Goal: Task Accomplishment & Management: Use online tool/utility

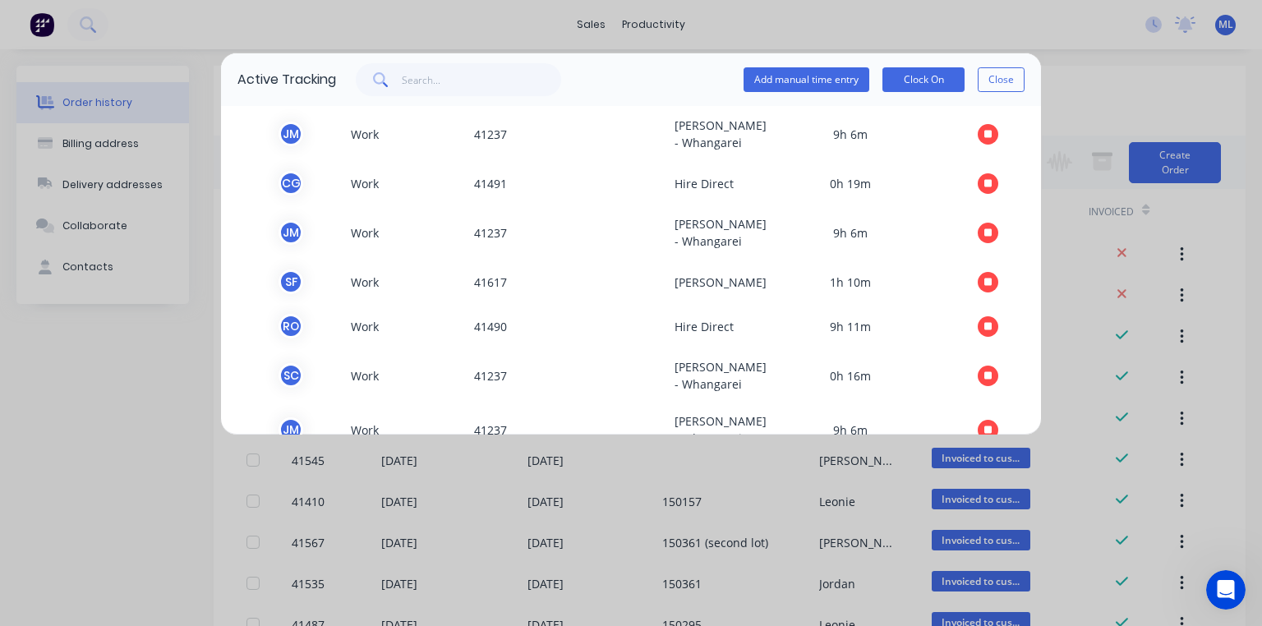
scroll to position [381, 0]
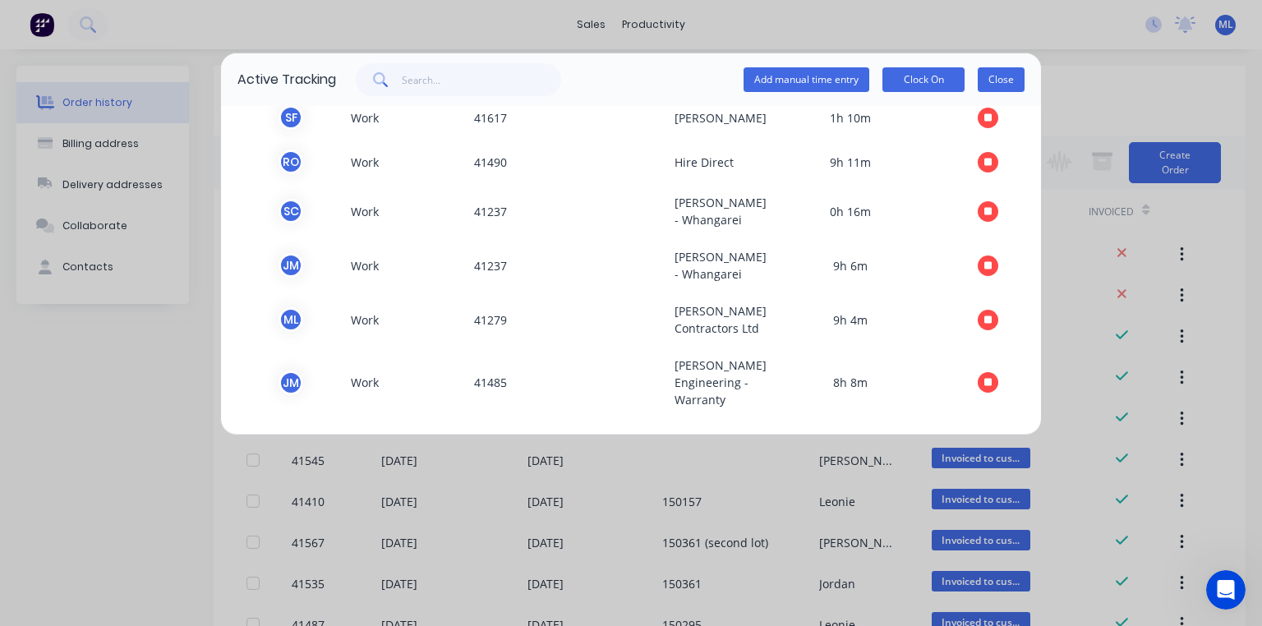
click at [1000, 91] on button "Close" at bounding box center [1000, 79] width 47 height 25
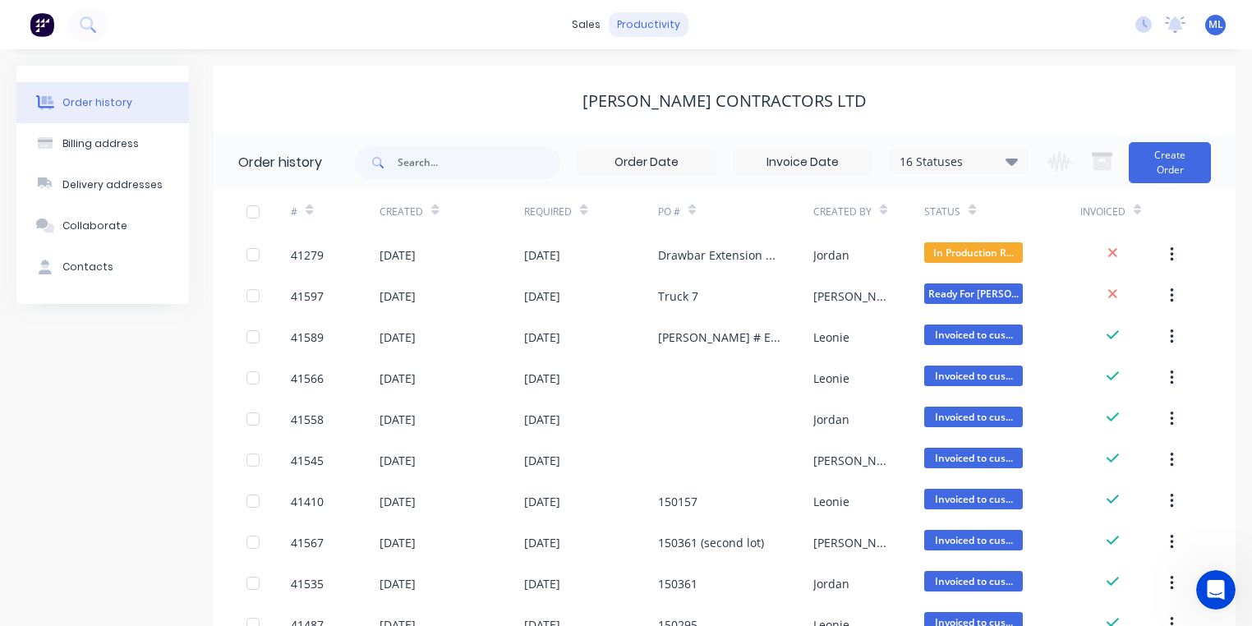
click at [639, 30] on div "productivity" at bounding box center [649, 24] width 80 height 25
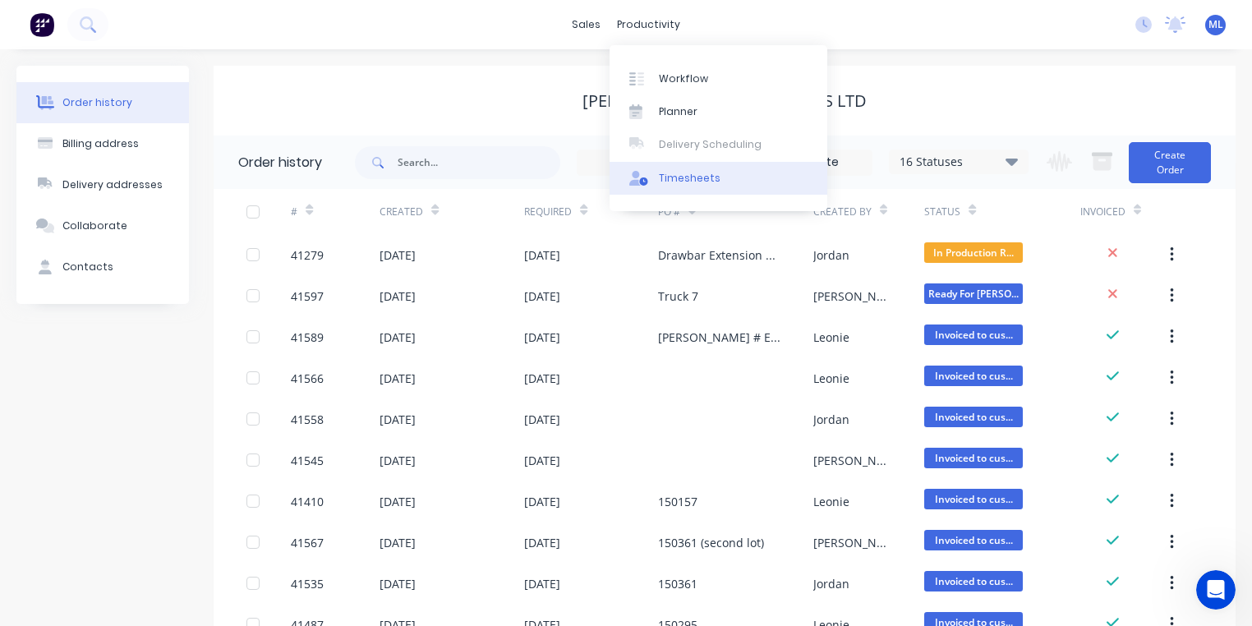
click at [713, 186] on link "Timesheets" at bounding box center [718, 178] width 218 height 33
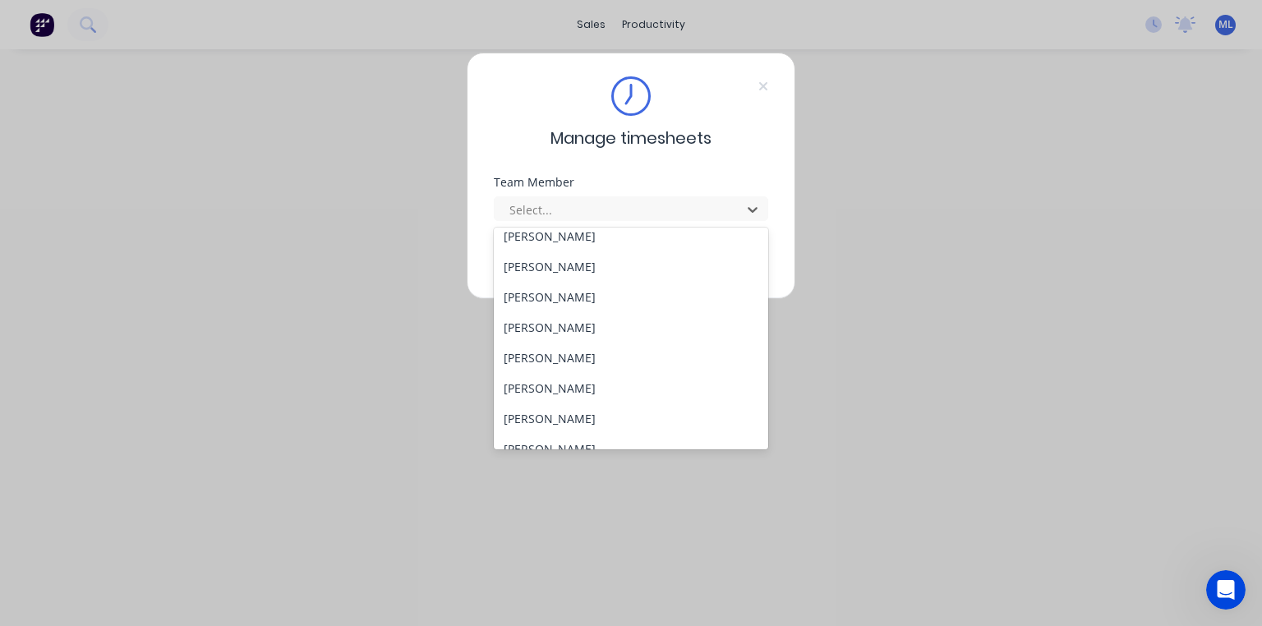
scroll to position [309, 0]
click at [586, 276] on div "[PERSON_NAME]" at bounding box center [631, 271] width 274 height 30
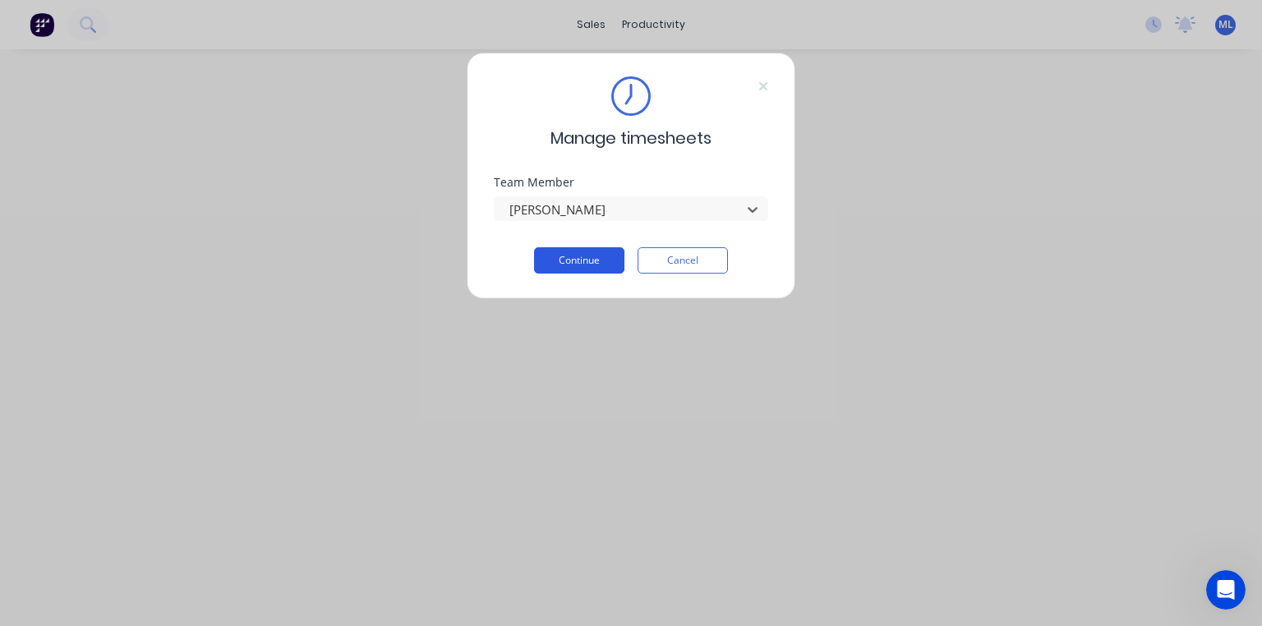
click at [608, 253] on button "Continue" at bounding box center [579, 260] width 90 height 26
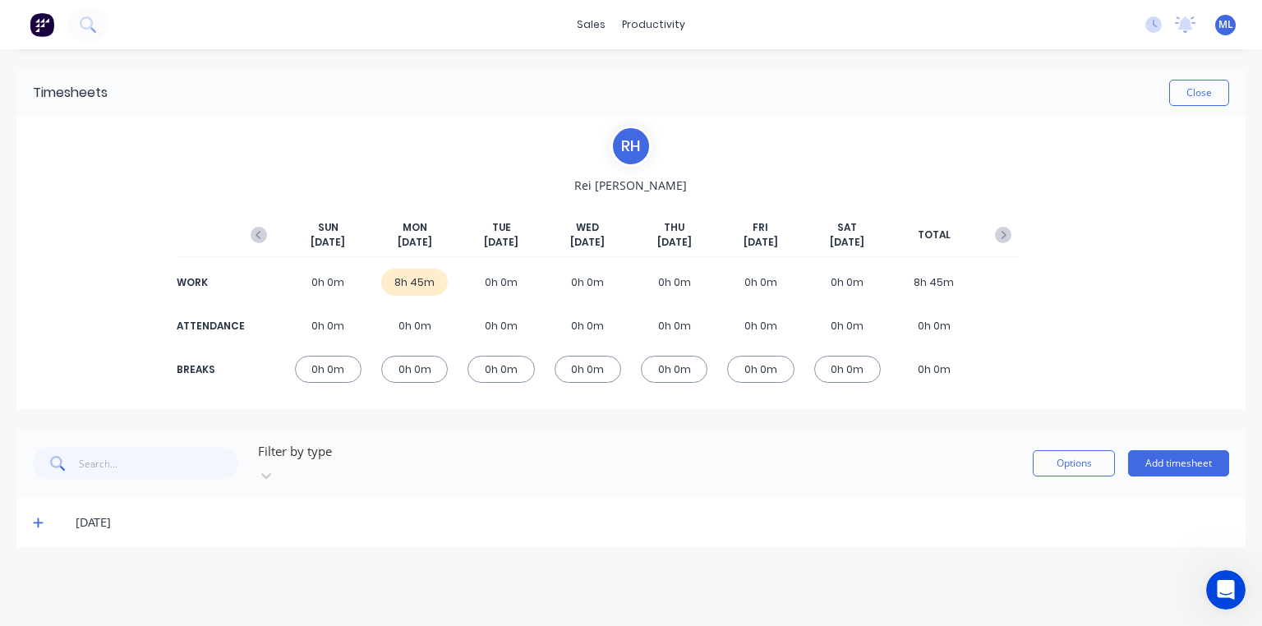
click at [44, 514] on span at bounding box center [41, 522] width 16 height 16
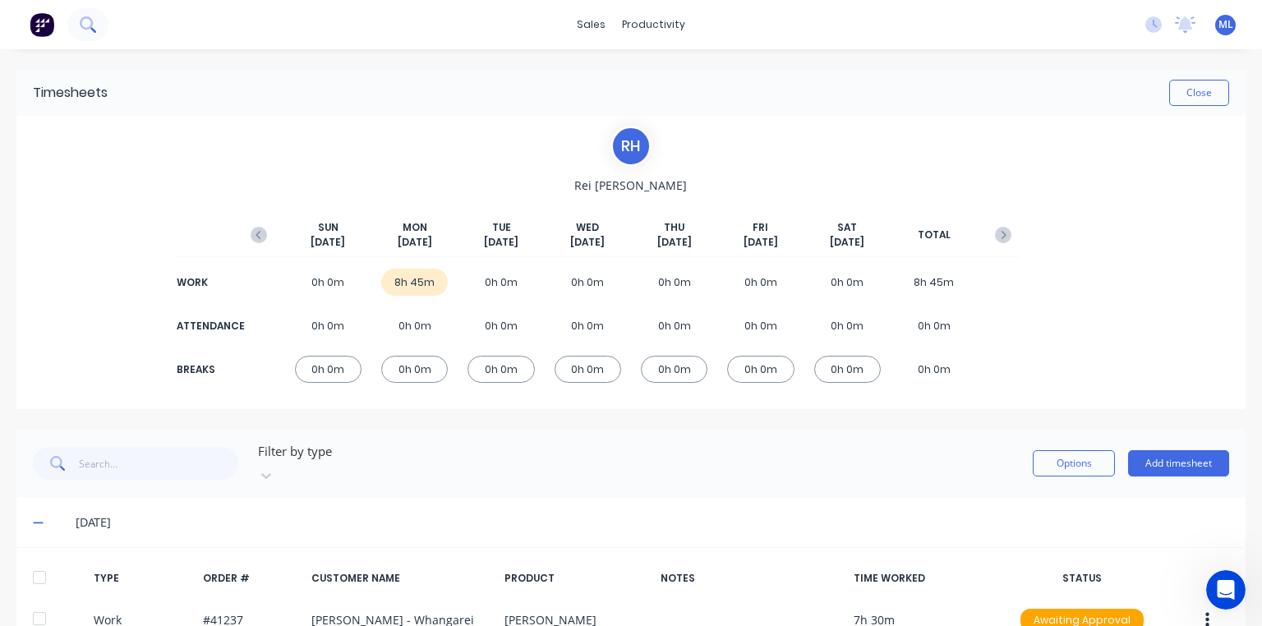
click at [70, 30] on button at bounding box center [87, 24] width 41 height 33
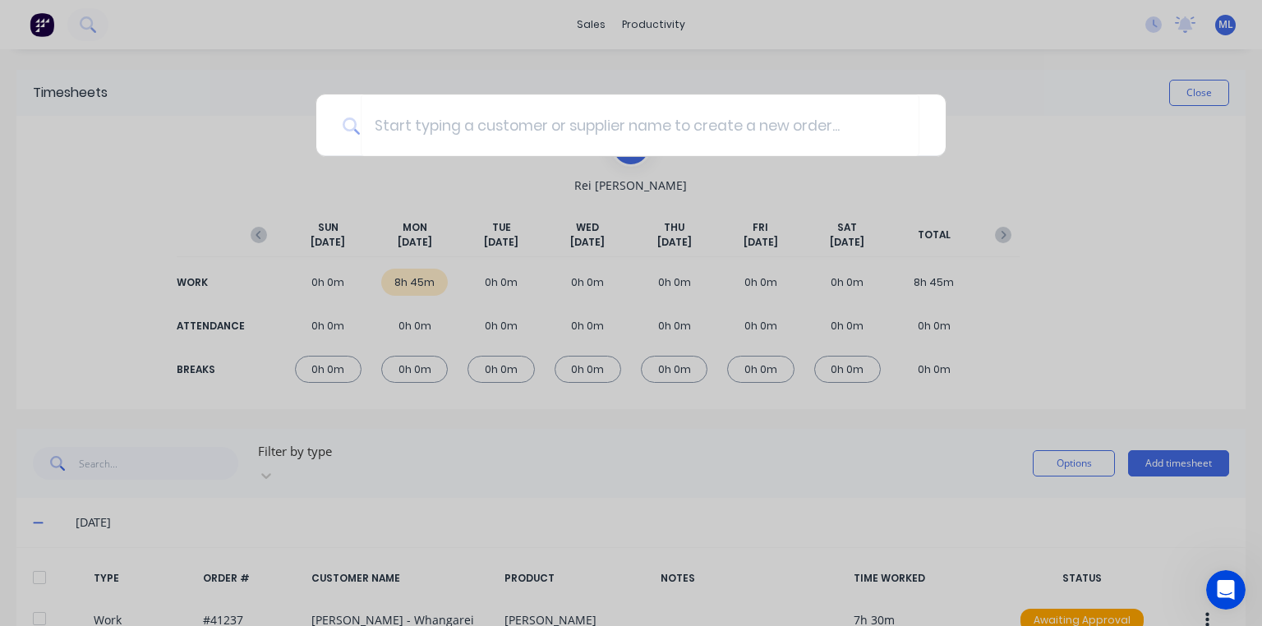
click at [30, 37] on div at bounding box center [631, 313] width 1262 height 626
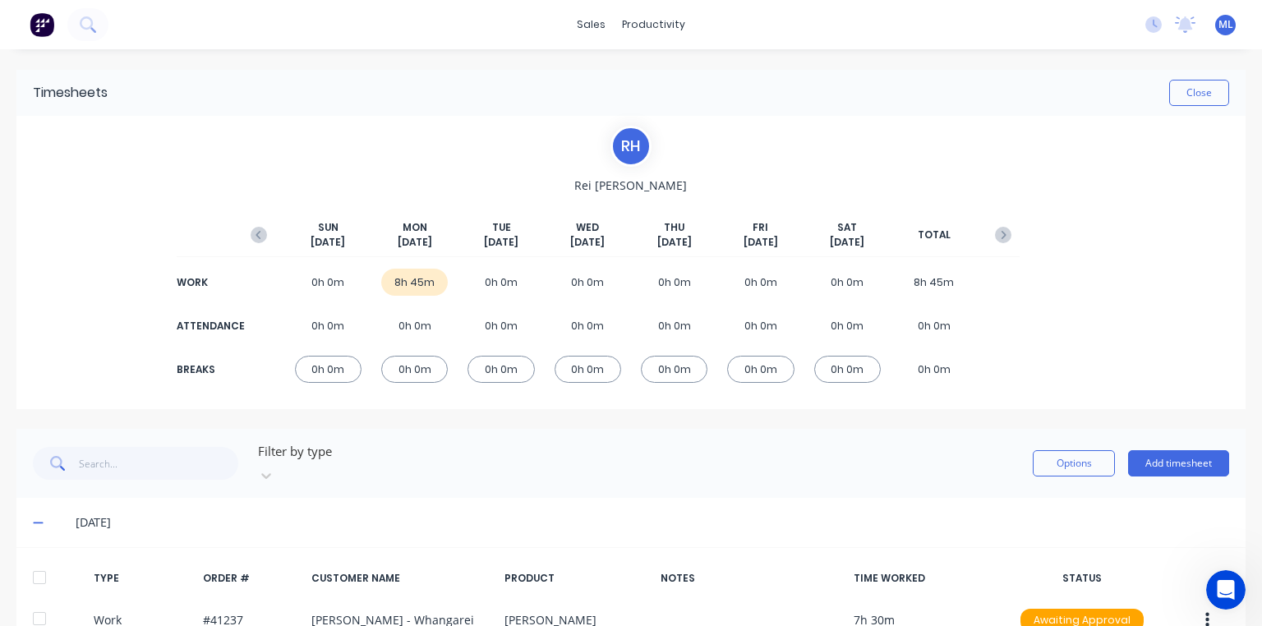
click at [34, 20] on img at bounding box center [42, 24] width 25 height 25
